Goal: Transaction & Acquisition: Purchase product/service

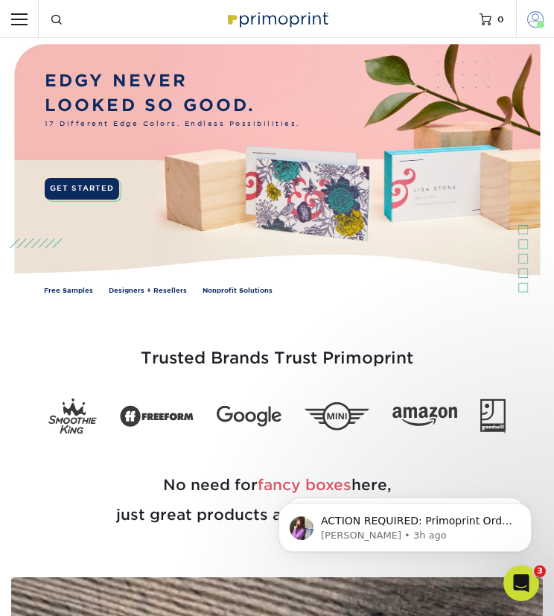
click at [534, 17] on span at bounding box center [535, 18] width 16 height 16
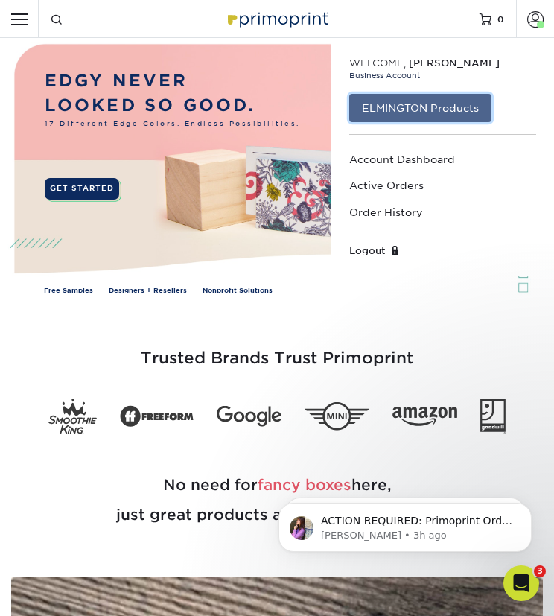
click at [435, 106] on link "ELMINGTON Products" at bounding box center [420, 108] width 142 height 28
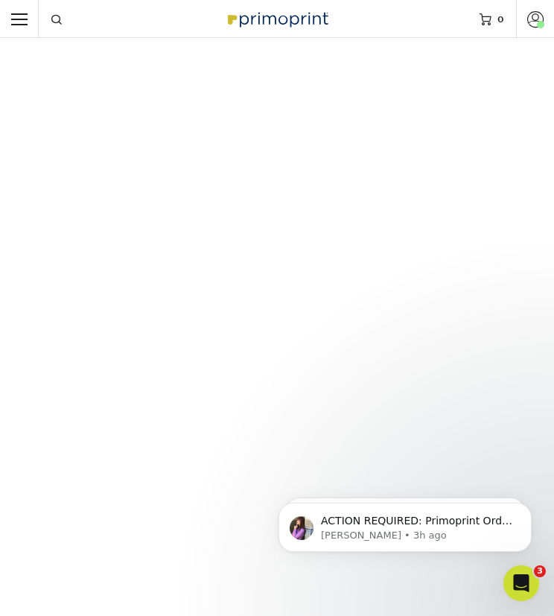
scroll to position [1328, 0]
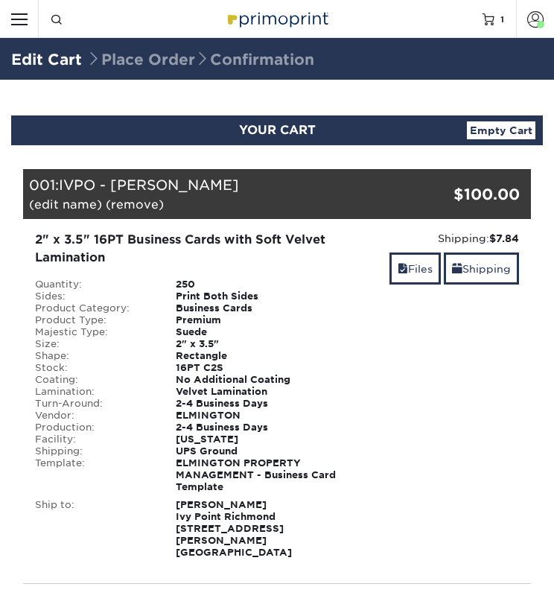
select select "279591"
click at [472, 269] on link "Shipping" at bounding box center [481, 268] width 75 height 32
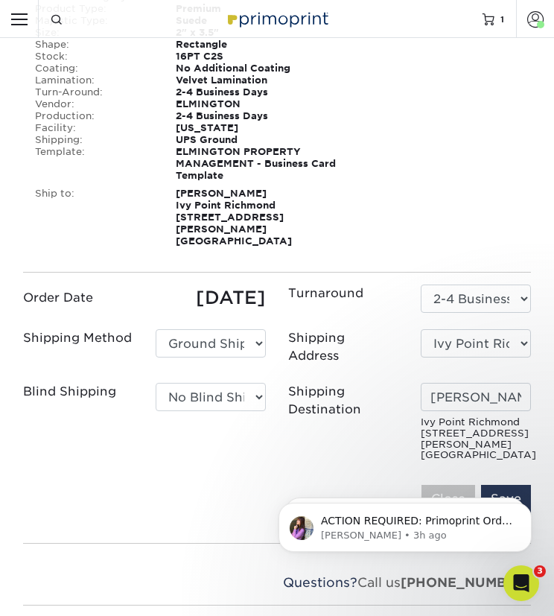
scroll to position [312, 0]
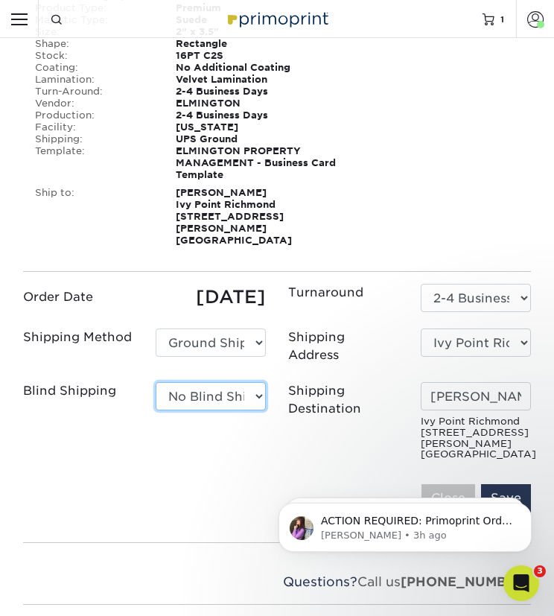
click at [237, 382] on select "No Blind Shipping Ivy Point Cinco Ranch 1104 Residence 12th & Wedgewood 780 Tow…" at bounding box center [211, 396] width 110 height 28
select select "279590"
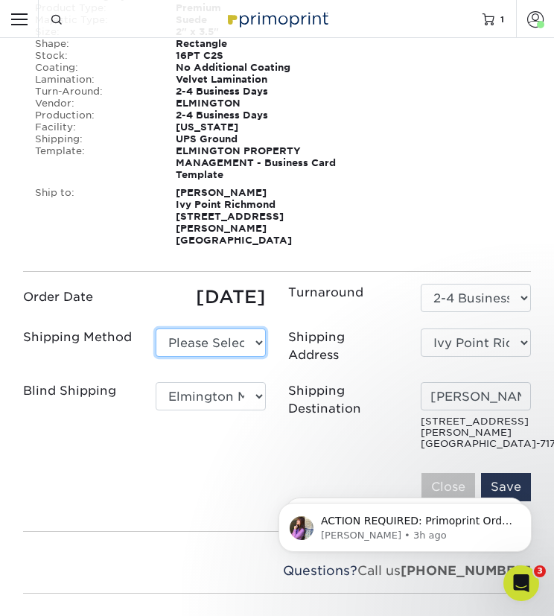
click at [243, 336] on select "Please Select Ground Shipping (+$7.84) 3 Day Shipping Service (+$20.22)" at bounding box center [211, 342] width 110 height 28
select select "03"
click at [156, 328] on select "Please Select Ground Shipping (+$7.84) 3 Day Shipping Service (+$20.22)" at bounding box center [211, 342] width 110 height 28
click at [505, 473] on input "Save" at bounding box center [506, 487] width 50 height 28
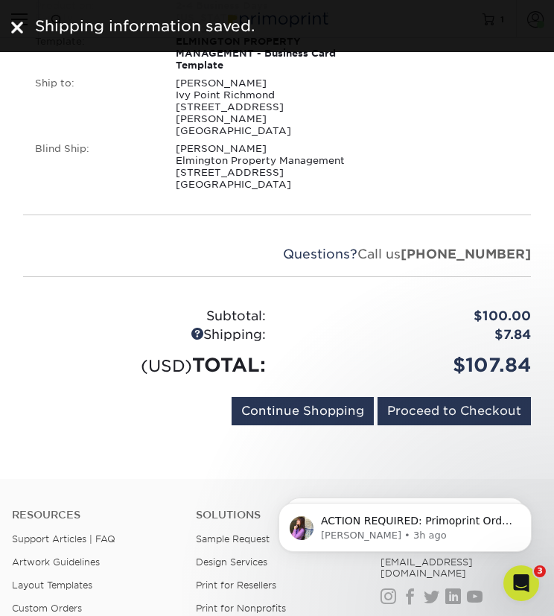
scroll to position [432, 0]
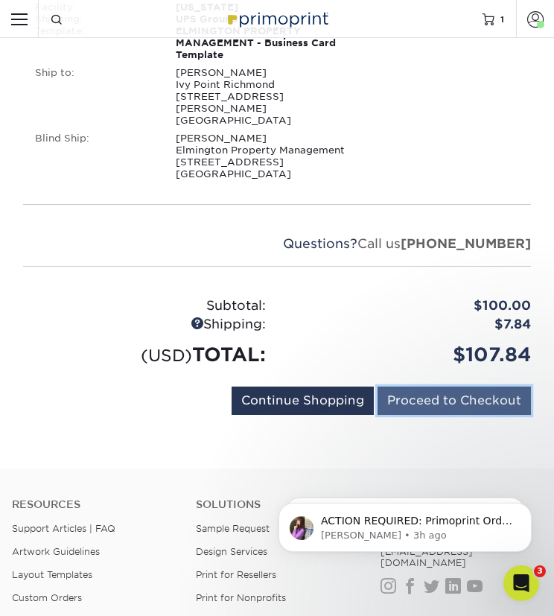
click at [473, 386] on input "Proceed to Checkout" at bounding box center [453, 400] width 153 height 28
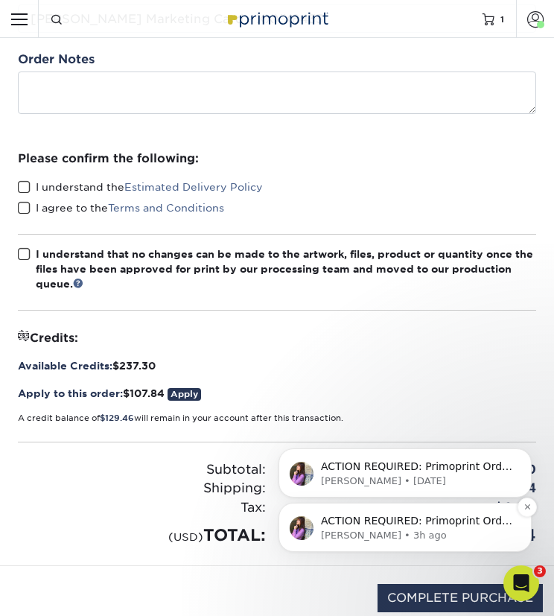
click at [380, 531] on p "[PERSON_NAME] • 3h ago" at bounding box center [417, 534] width 192 height 13
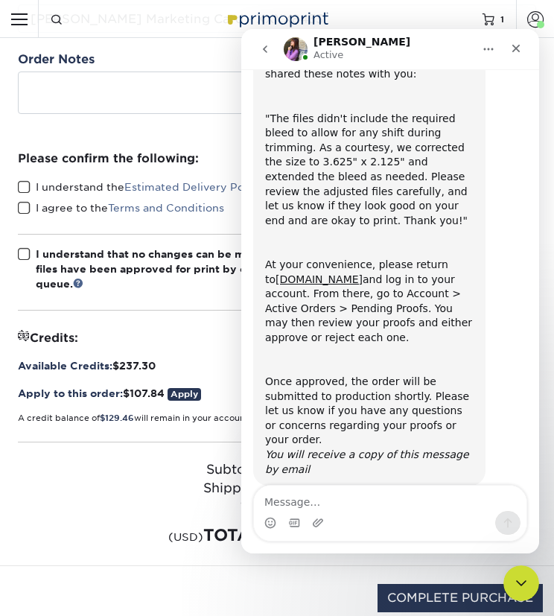
scroll to position [124, 0]
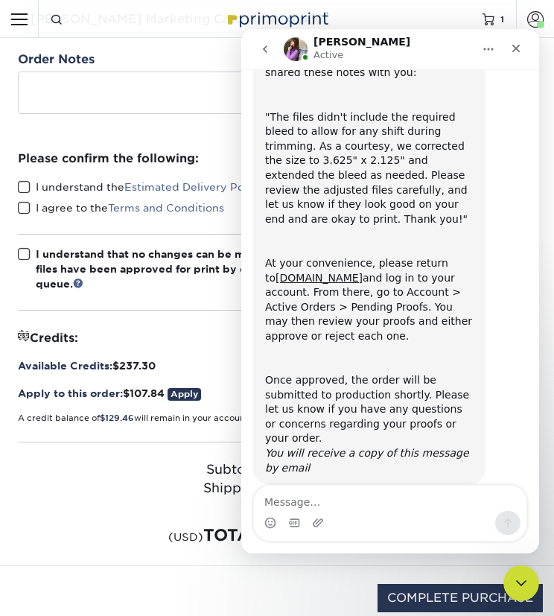
click at [138, 456] on div "Subtotal: $100.00 Shipping: $7.84 Discounts: - $0.00 Tax: $0.00" at bounding box center [277, 494] width 518 height 106
click at [514, 47] on icon "Close" at bounding box center [516, 49] width 8 height 8
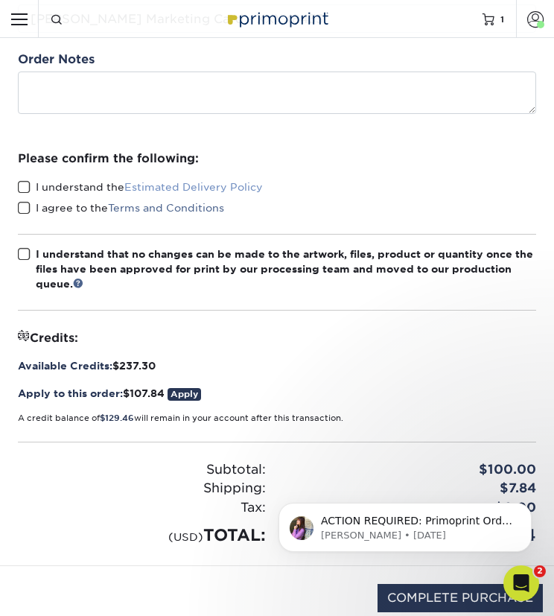
scroll to position [0, 0]
click at [21, 185] on span at bounding box center [24, 187] width 13 height 14
click at [0, 0] on input "I understand the Estimated Delivery Policy" at bounding box center [0, 0] width 0 height 0
click at [22, 202] on span at bounding box center [24, 208] width 13 height 14
click at [0, 0] on input "I agree to the Terms and Conditions" at bounding box center [0, 0] width 0 height 0
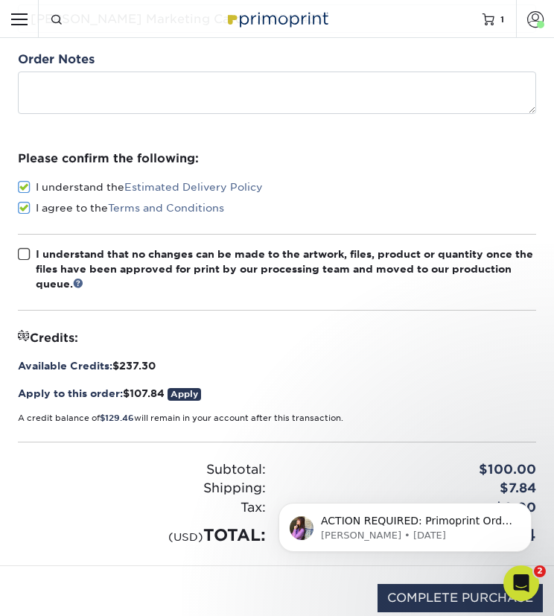
click at [18, 253] on span at bounding box center [24, 254] width 13 height 14
click at [0, 0] on input "I understand that no changes can be made to the artwork, files, product or quan…" at bounding box center [0, 0] width 0 height 0
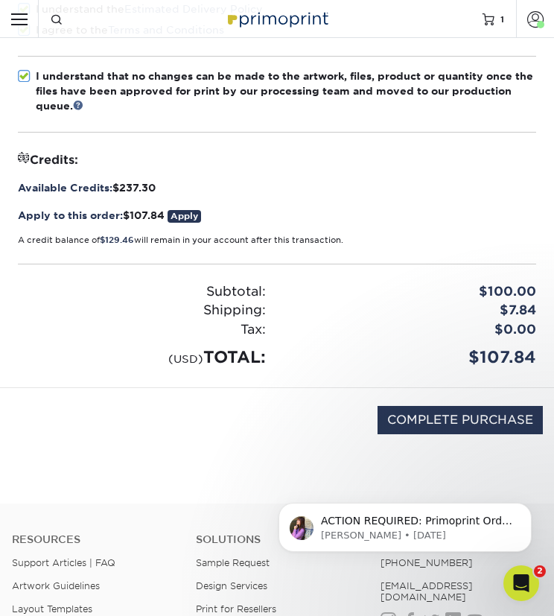
scroll to position [399, 0]
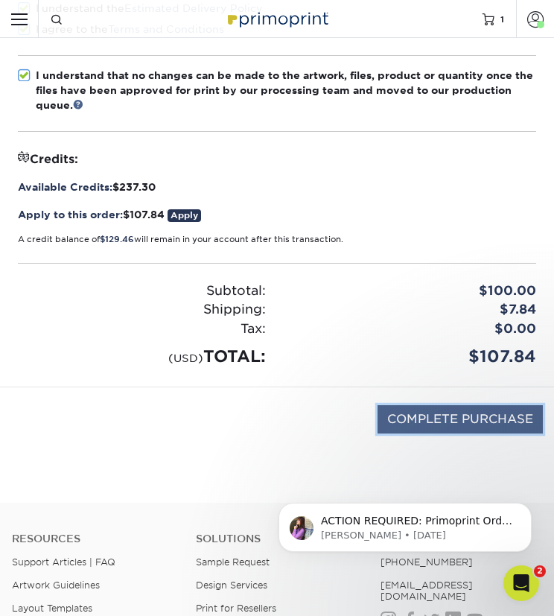
click at [444, 420] on input "COMPLETE PURCHASE" at bounding box center [459, 419] width 165 height 28
click at [444, 420] on input "PROCESSING, PLEASE WAIT..." at bounding box center [439, 419] width 205 height 28
type input "STILL PROCESSING, PLEASE WAIT.."
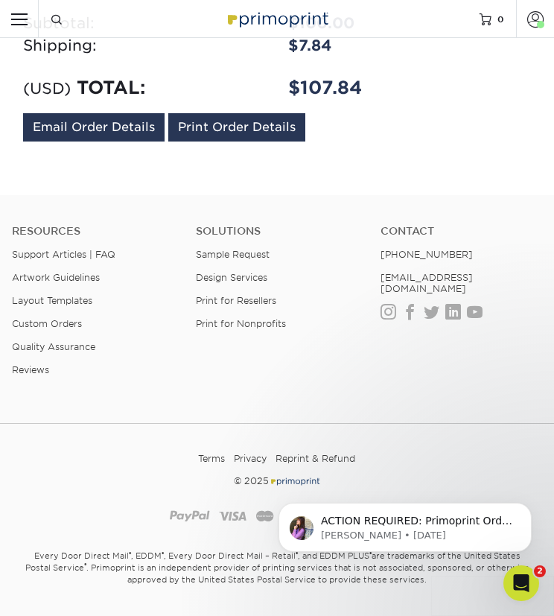
scroll to position [970, 0]
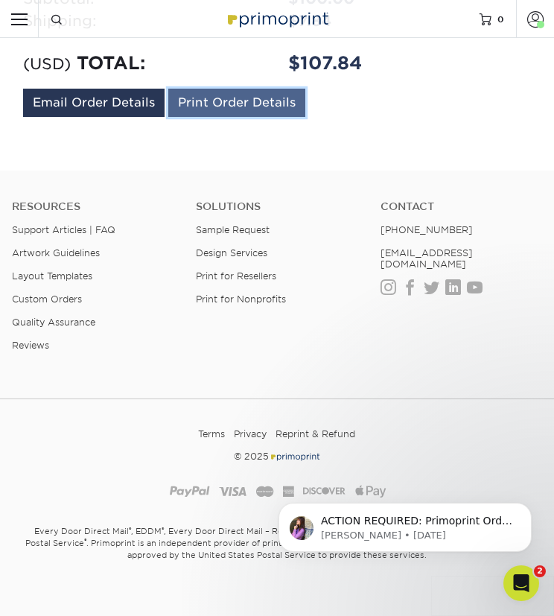
click at [248, 93] on link "Print Order Details" at bounding box center [236, 103] width 137 height 28
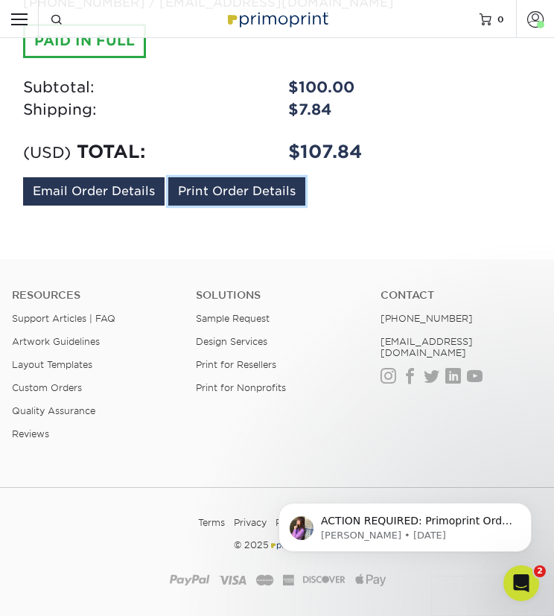
scroll to position [880, 0]
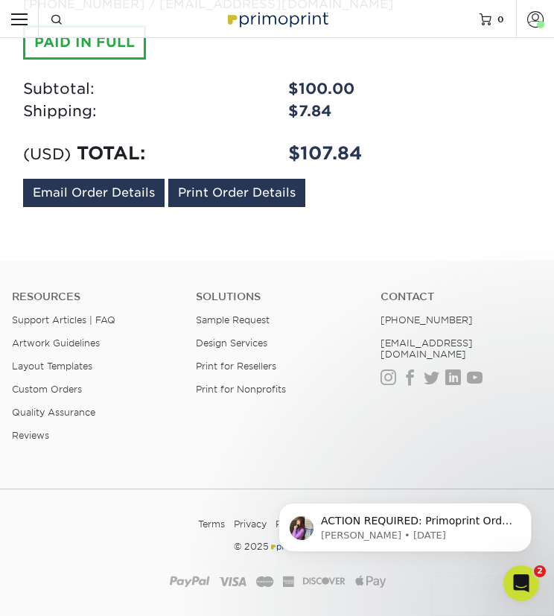
click at [138, 337] on li "Artwork Guidelines" at bounding box center [93, 342] width 162 height 11
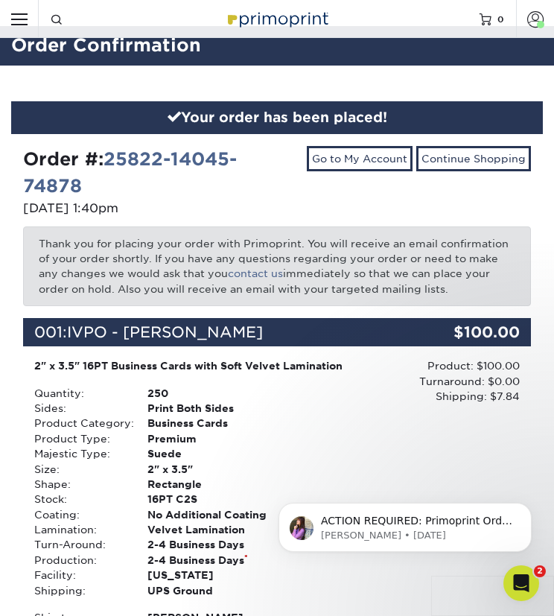
scroll to position [0, 0]
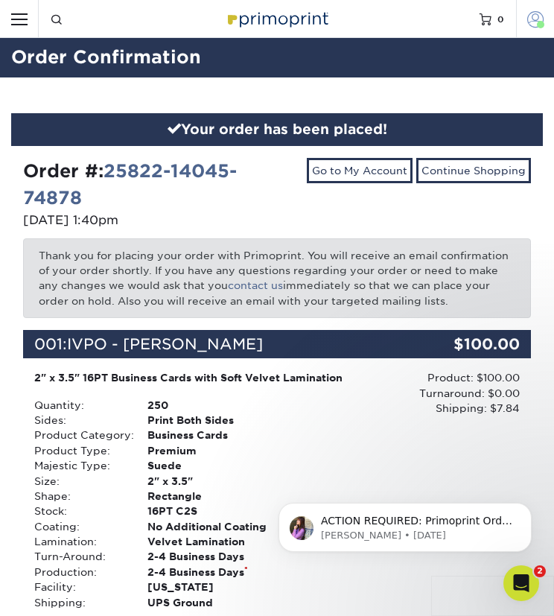
click at [533, 10] on link "Account" at bounding box center [535, 19] width 38 height 38
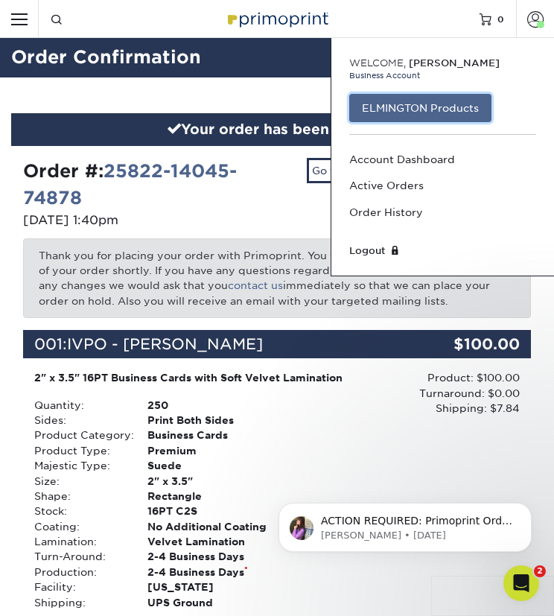
click at [460, 95] on link "ELMINGTON Products" at bounding box center [420, 108] width 142 height 28
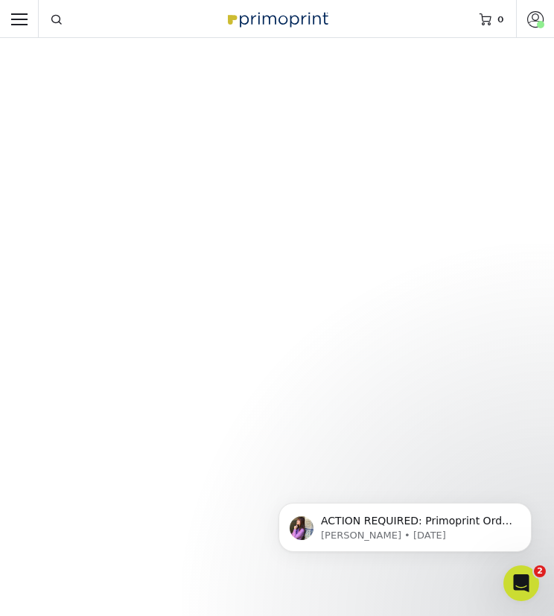
scroll to position [337, 0]
